Goal: Transaction & Acquisition: Purchase product/service

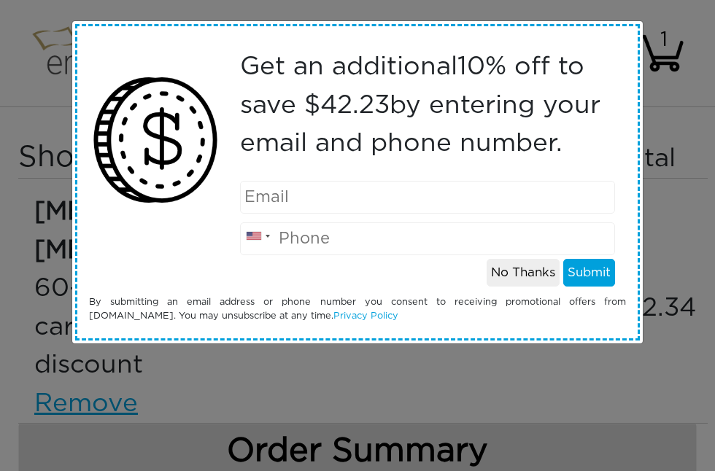
click at [529, 271] on button "No Thanks" at bounding box center [522, 273] width 73 height 28
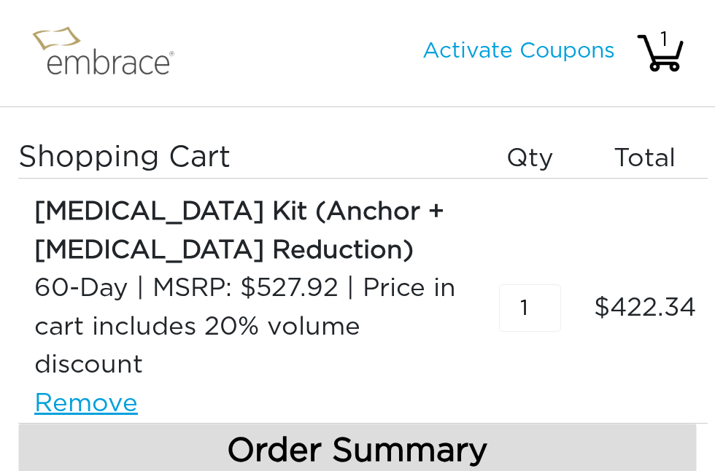
click at [112, 58] on img at bounding box center [110, 53] width 168 height 70
click at [124, 62] on img at bounding box center [110, 53] width 168 height 70
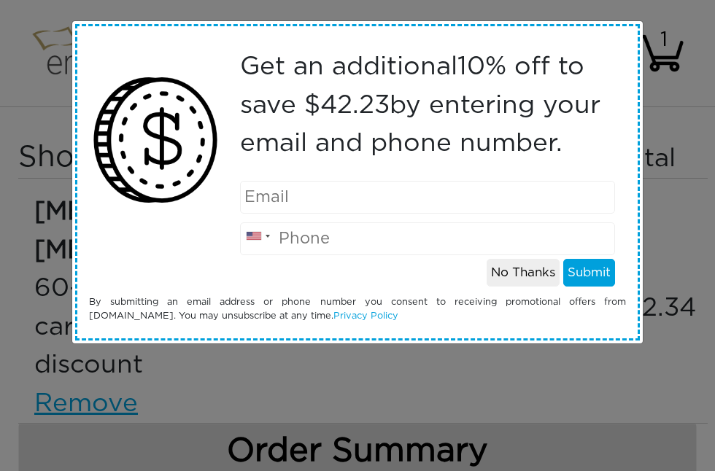
click at [681, 246] on div "Get an additional 10 % off to save $ 42.23 by entering your email and phone num…" at bounding box center [357, 235] width 715 height 471
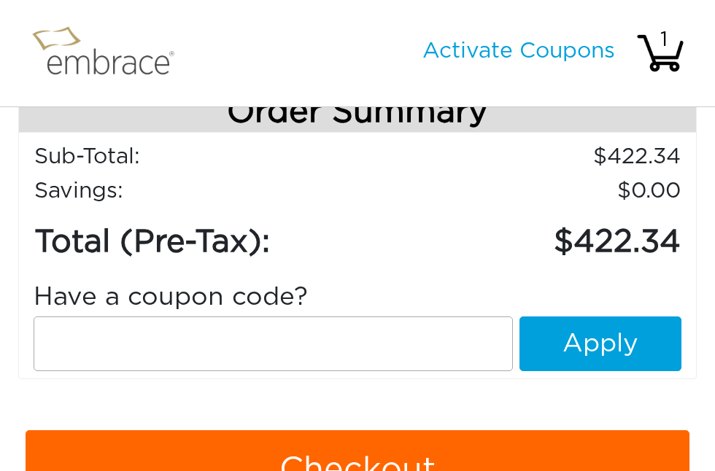
scroll to position [340, 0]
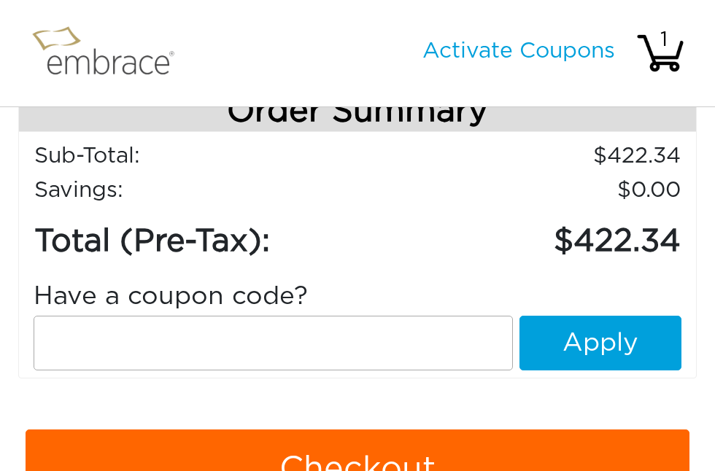
click at [424, 333] on input "text" at bounding box center [273, 343] width 479 height 55
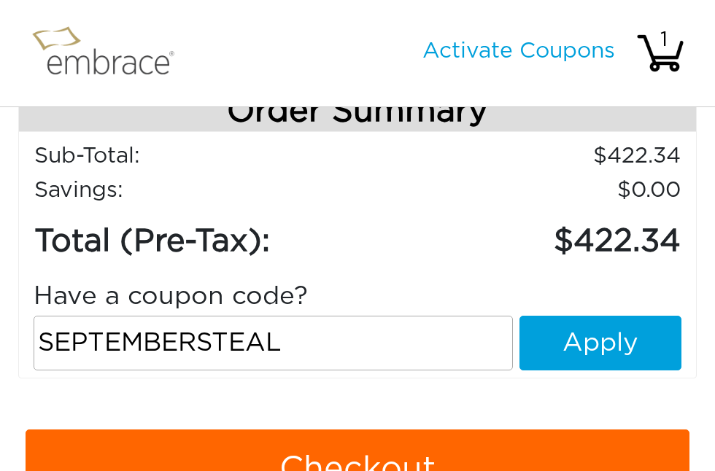
type input "SEPTEMBERSTEAL"
click at [635, 346] on button "Apply" at bounding box center [600, 343] width 162 height 55
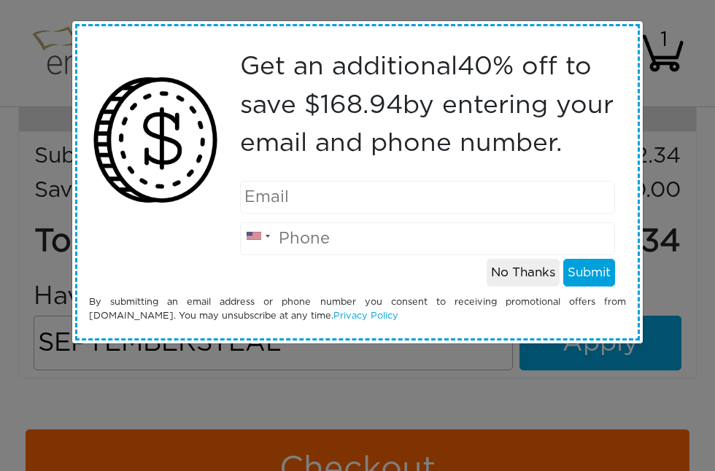
click at [529, 287] on button "No Thanks" at bounding box center [522, 273] width 73 height 28
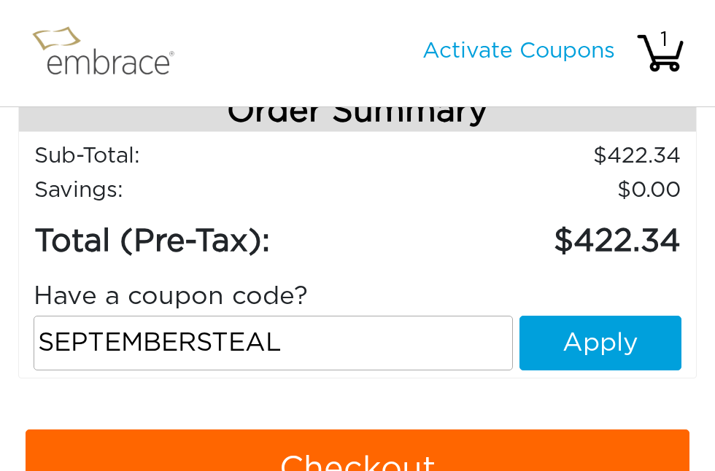
click at [616, 346] on button "Apply" at bounding box center [600, 343] width 162 height 55
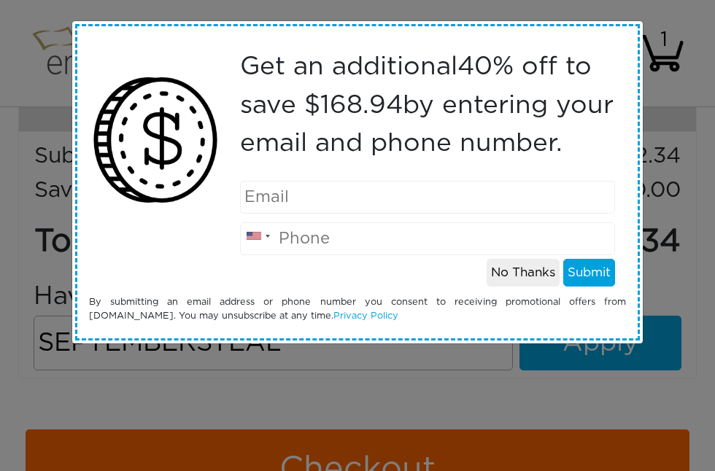
click at [537, 287] on button "No Thanks" at bounding box center [522, 273] width 73 height 28
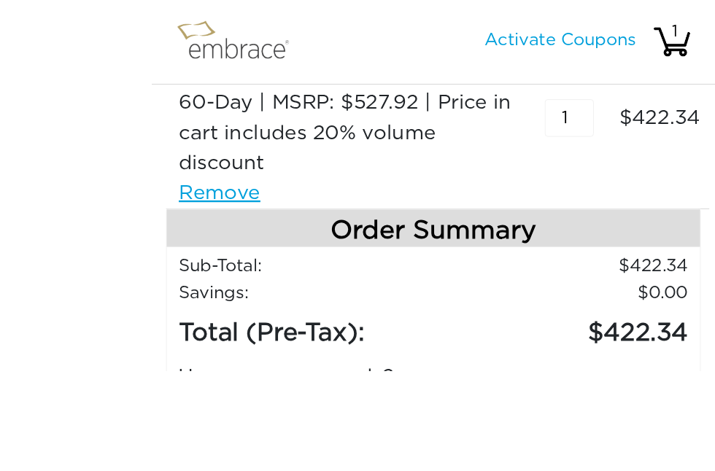
scroll to position [389, 0]
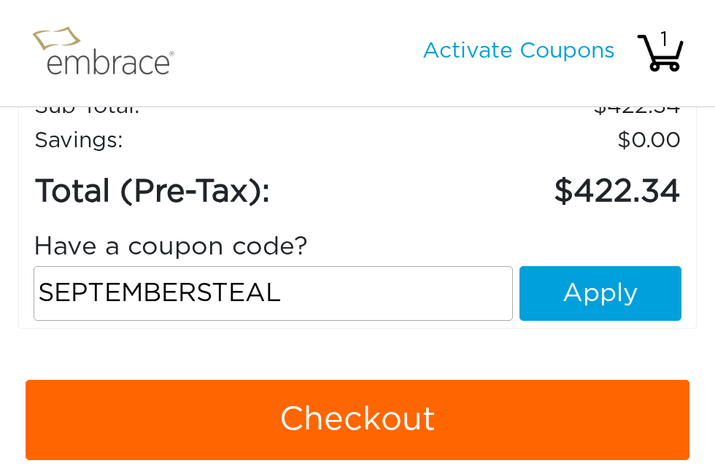
click at [592, 291] on button "Apply" at bounding box center [600, 293] width 162 height 55
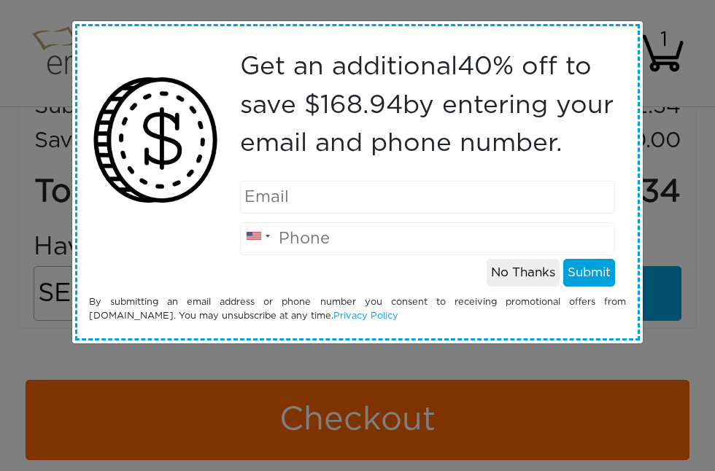
click at [525, 287] on button "No Thanks" at bounding box center [522, 273] width 73 height 28
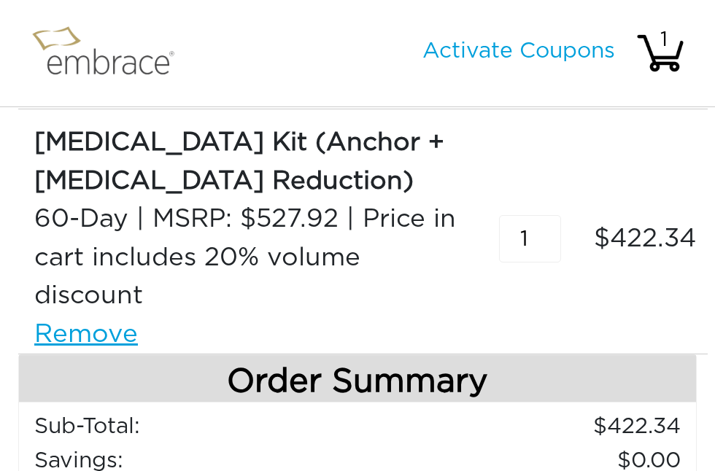
scroll to position [0, 0]
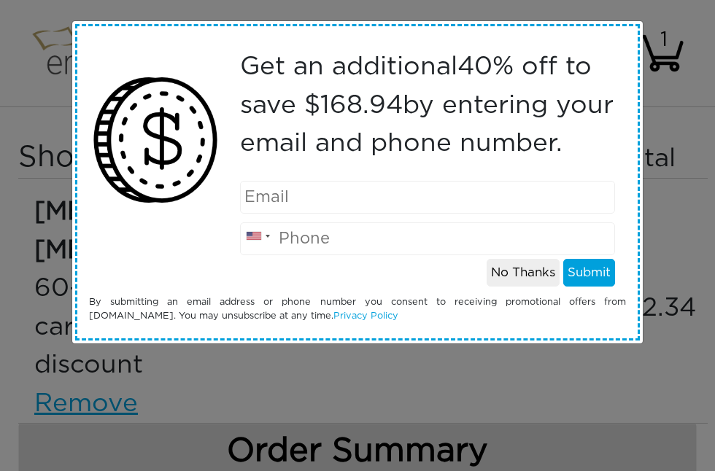
click at [565, 214] on input "email" at bounding box center [428, 197] width 376 height 33
type input "J"
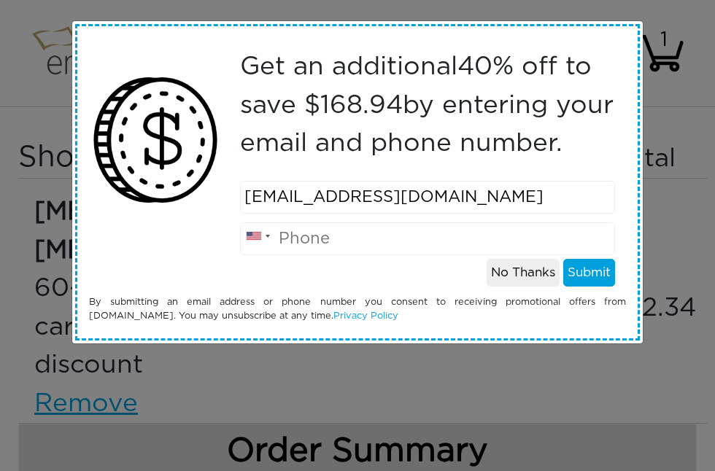
type input "jautery913@gmail.com"
click at [307, 255] on input "tel" at bounding box center [428, 238] width 376 height 33
click at [592, 287] on button "Submit" at bounding box center [589, 273] width 52 height 28
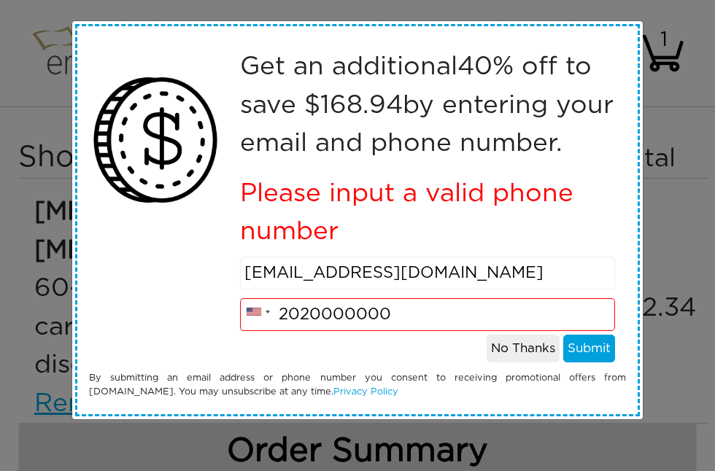
click at [548, 331] on input "2020000000" at bounding box center [428, 314] width 376 height 33
click at [591, 362] on button "Submit" at bounding box center [589, 349] width 52 height 28
click at [572, 331] on input "2021000000" at bounding box center [428, 314] width 376 height 33
type input "202200000"
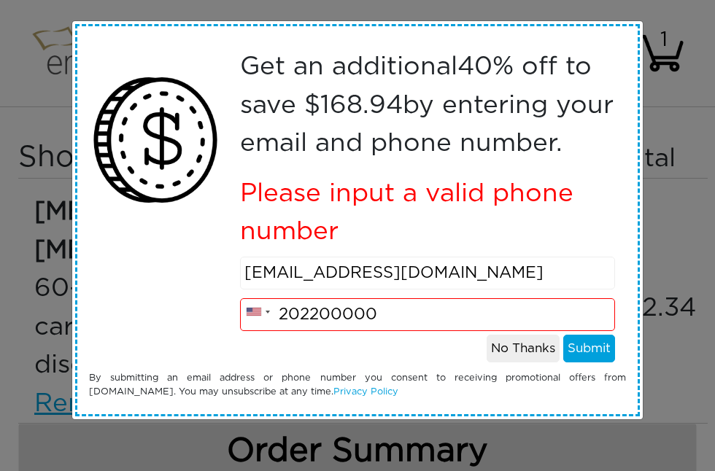
click at [591, 362] on button "Submit" at bounding box center [589, 349] width 52 height 28
click at [46, 351] on div "Get an additional 40 % off to save $ 168.94 by entering your email and phone nu…" at bounding box center [357, 235] width 715 height 471
